Goal: Check status: Check status

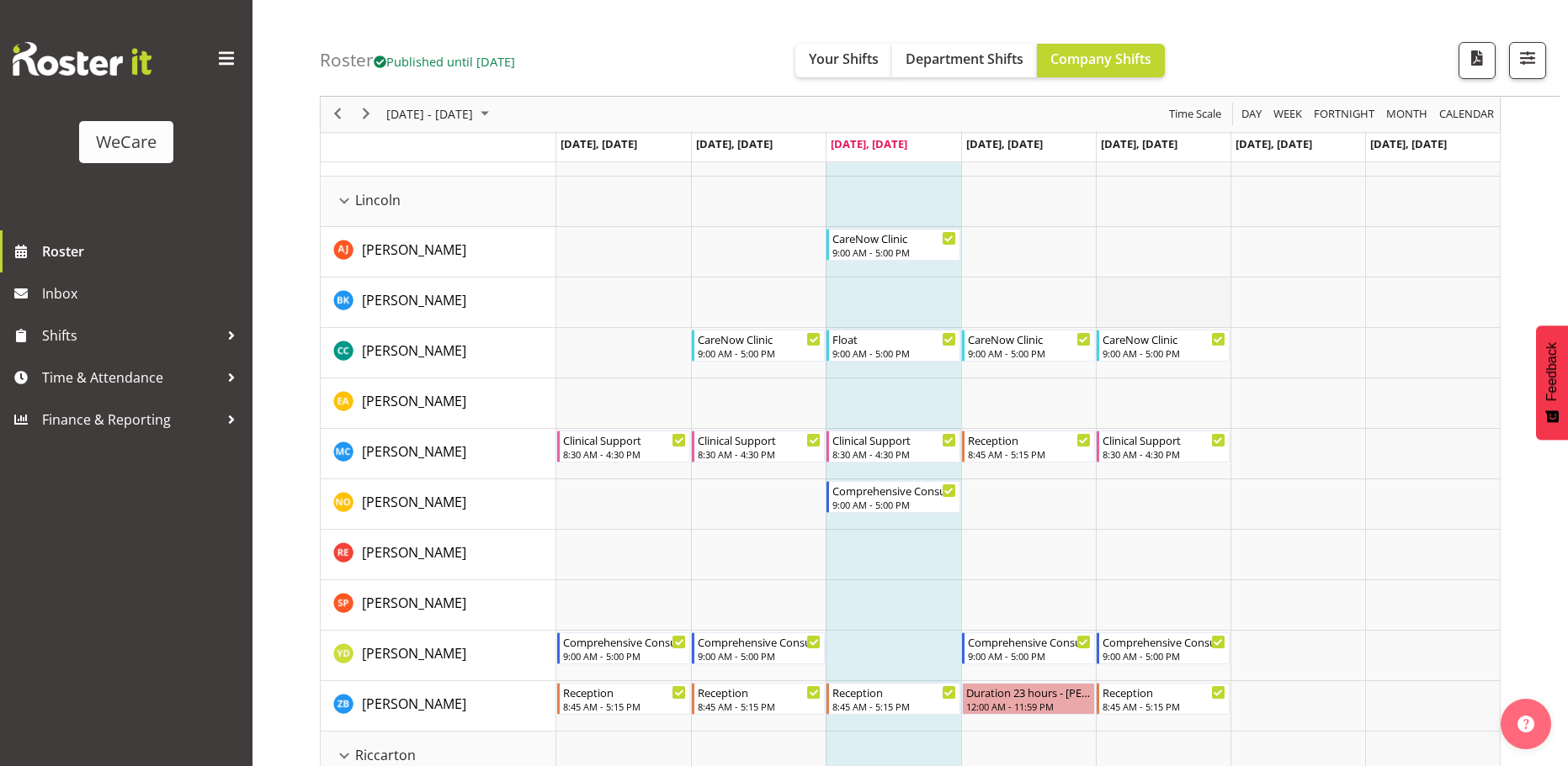
scroll to position [2776, 0]
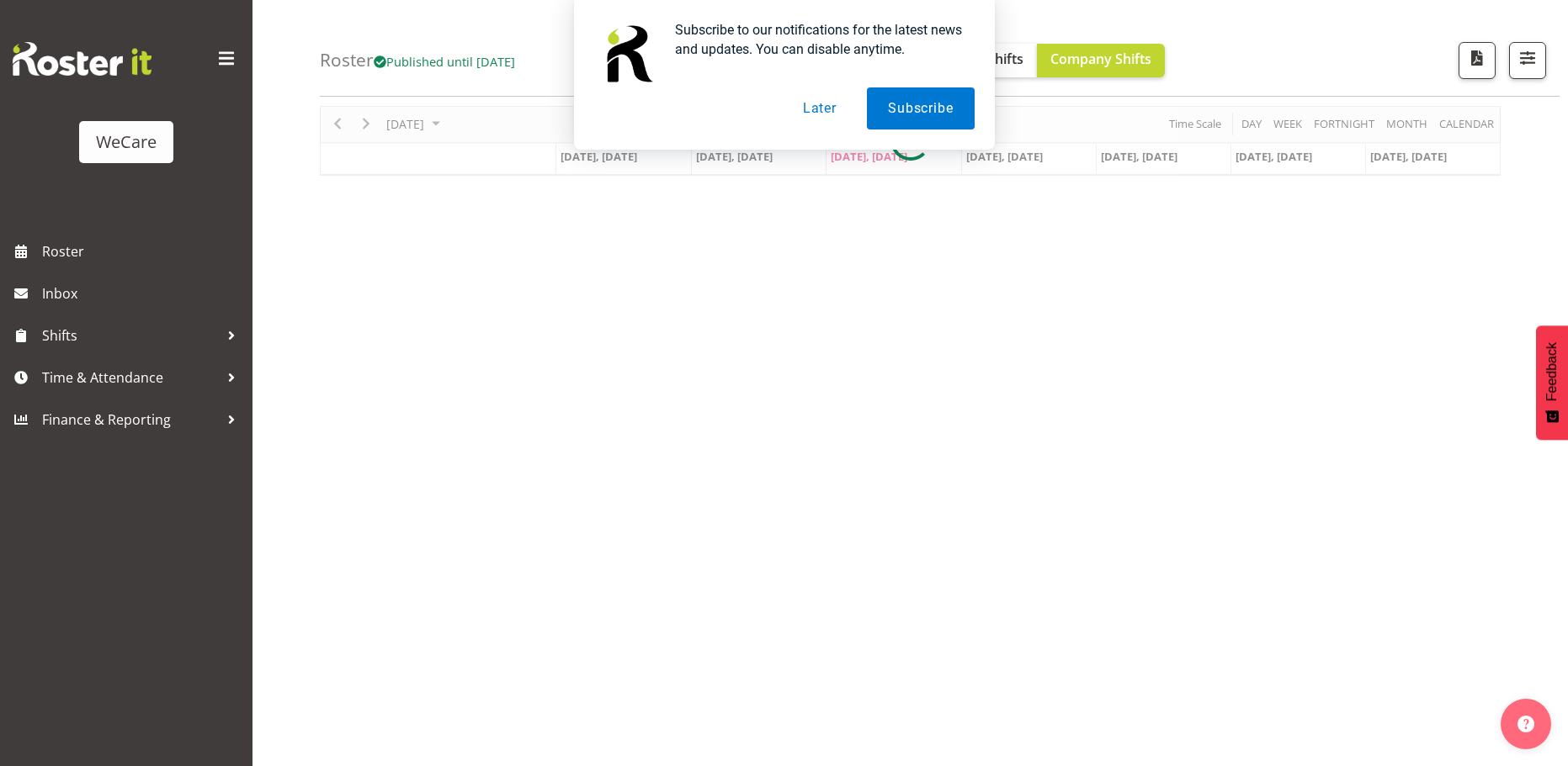
scroll to position [62, 0]
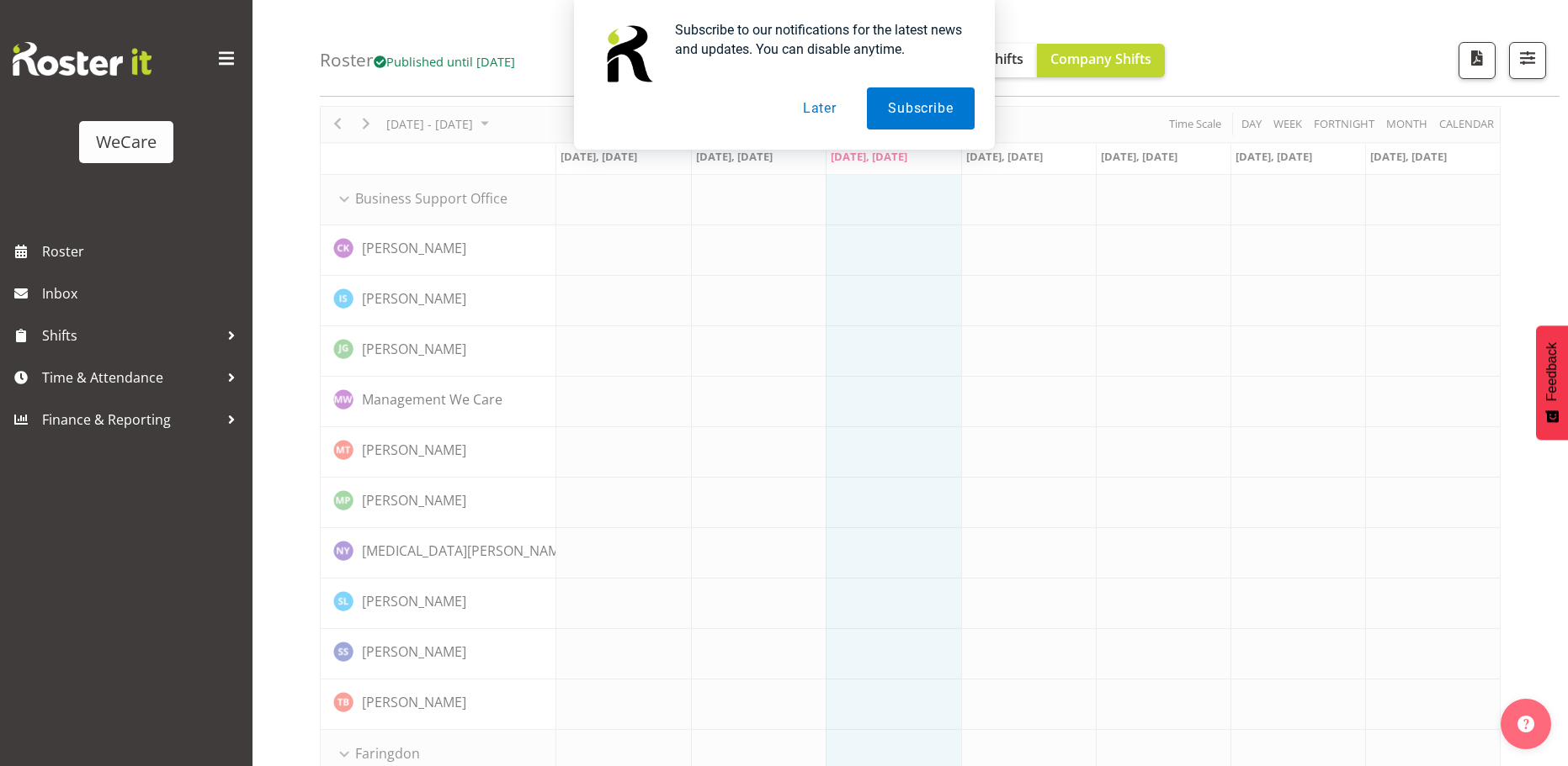
click at [819, 112] on button "Later" at bounding box center [819, 108] width 75 height 42
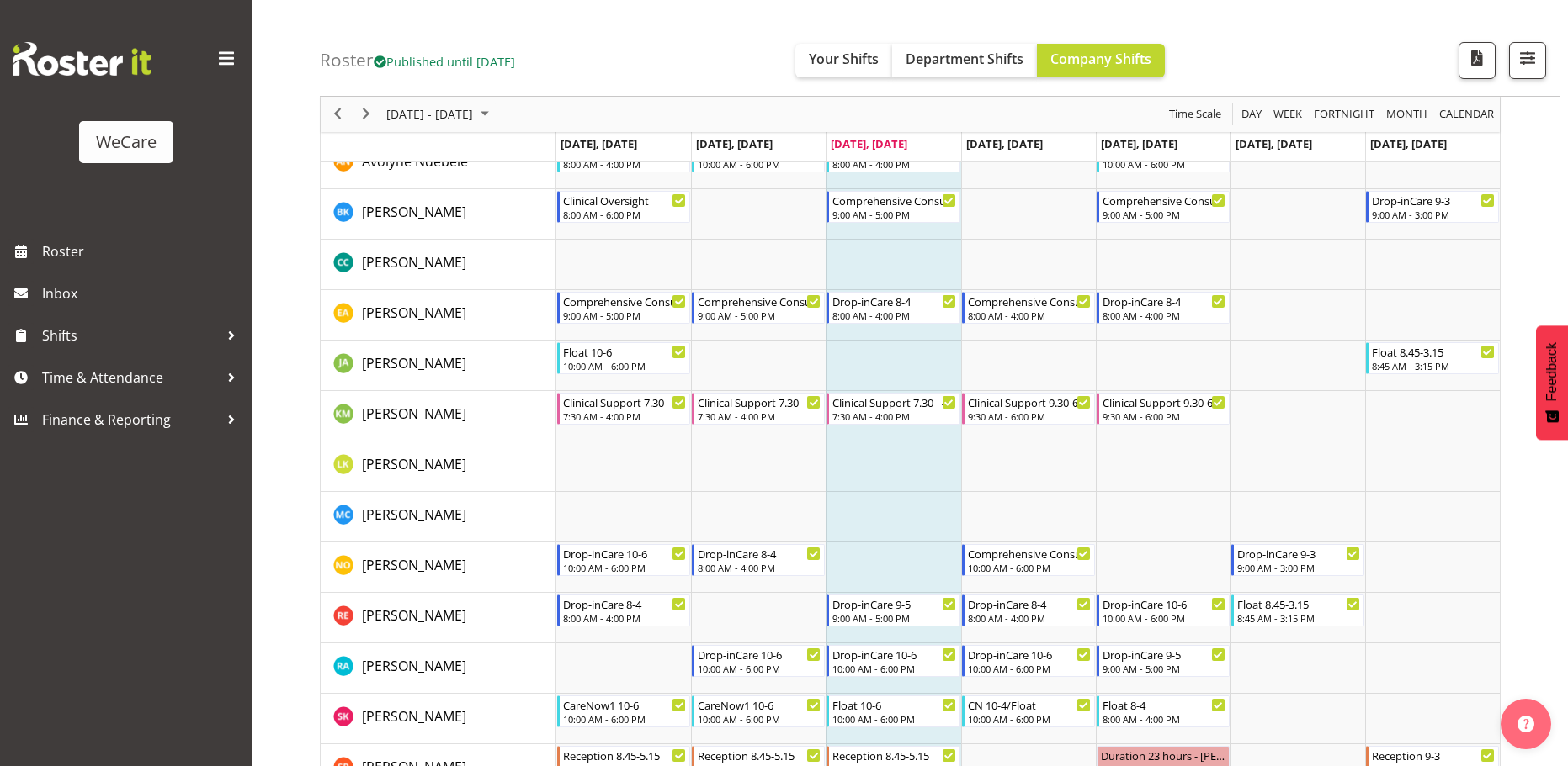
scroll to position [903, 0]
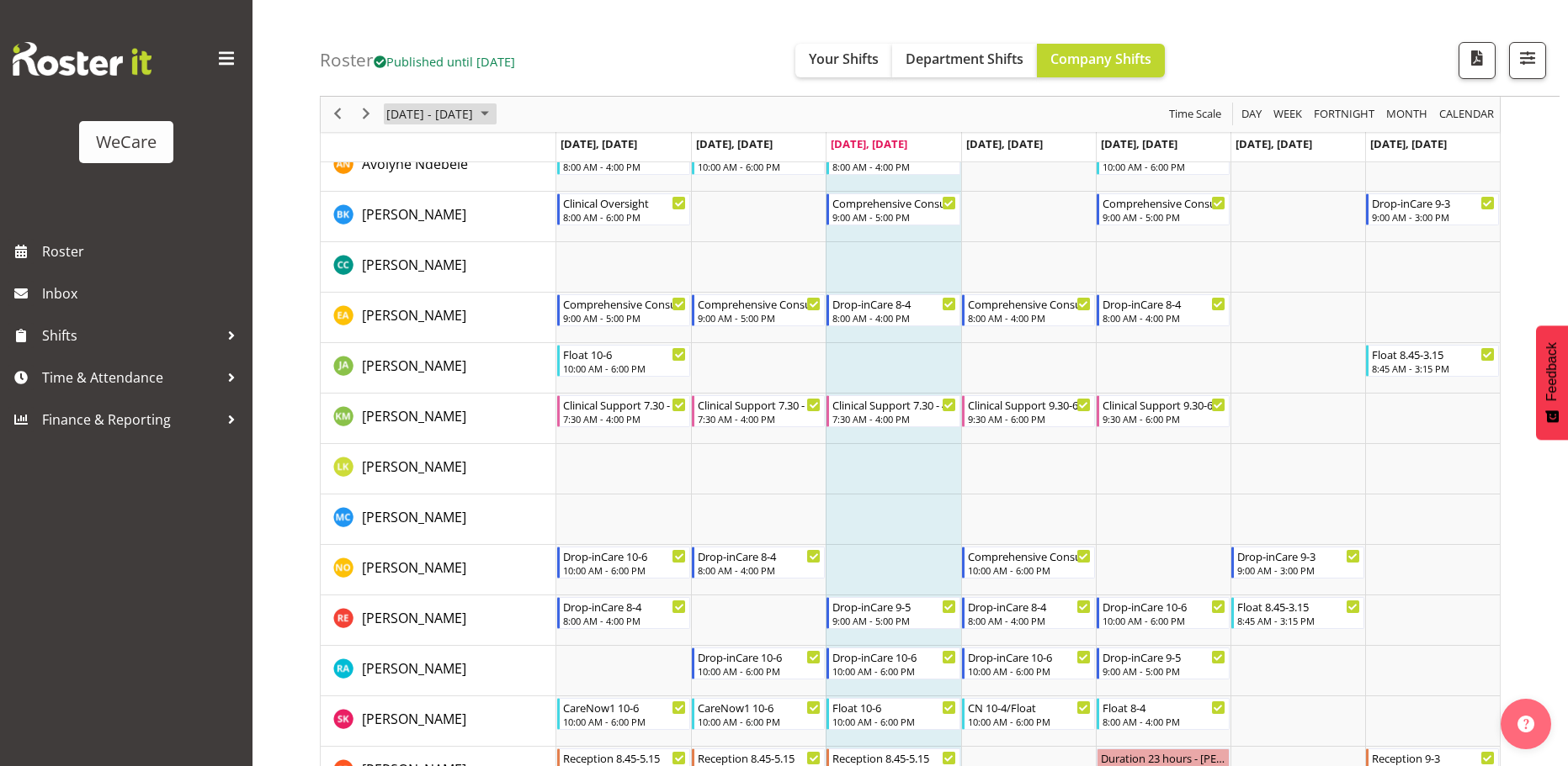
click at [475, 114] on span "[DATE] - [DATE]" at bounding box center [430, 114] width 90 height 21
click at [620, 87] on div "Roster Published until [DATE] Your Shifts Department Shifts Company Shifts All …" at bounding box center [940, 49] width 1239 height 97
click at [372, 114] on span "Next" at bounding box center [366, 114] width 20 height 21
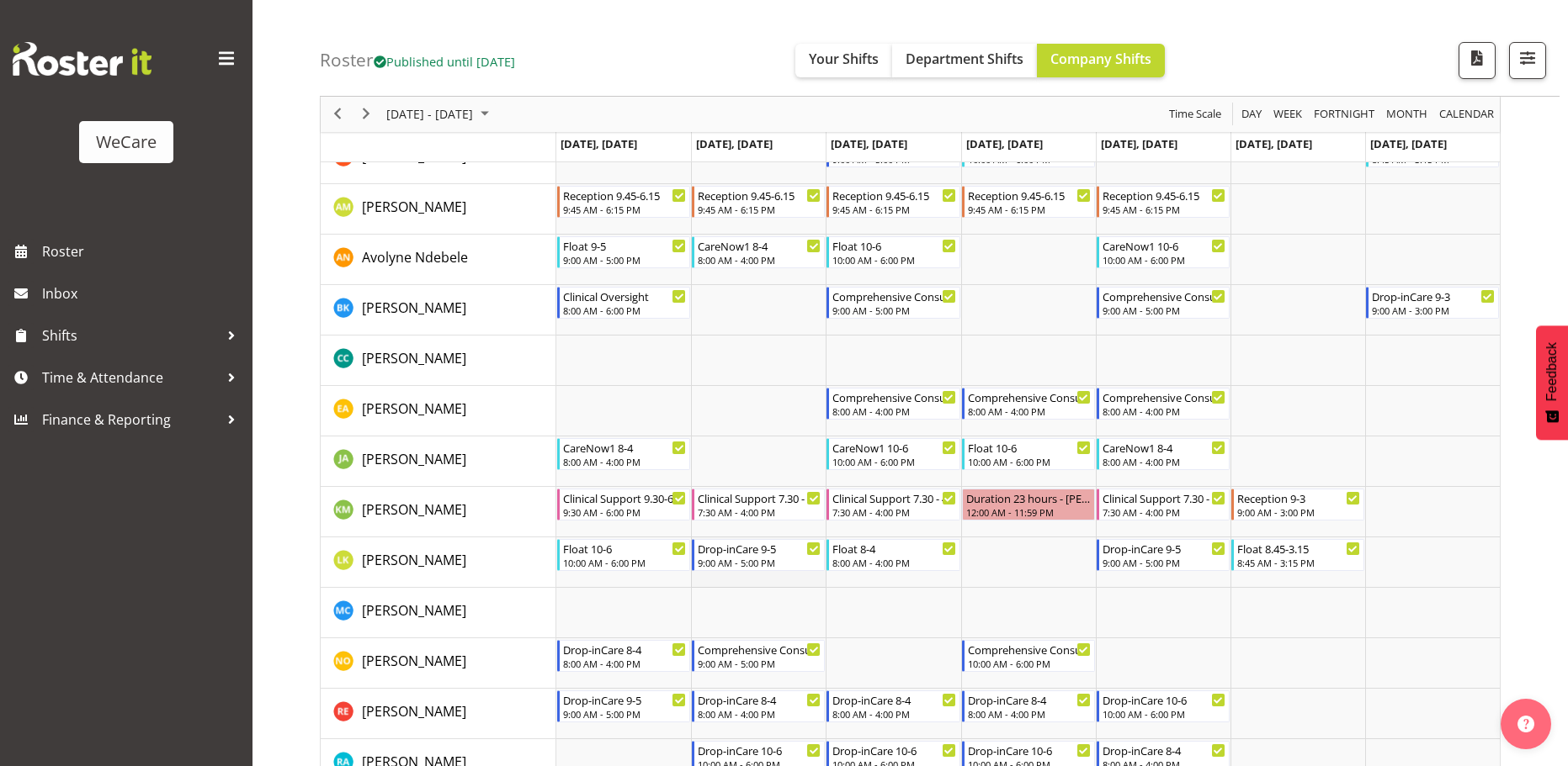
scroll to position [903, 0]
